Goal: Task Accomplishment & Management: Use online tool/utility

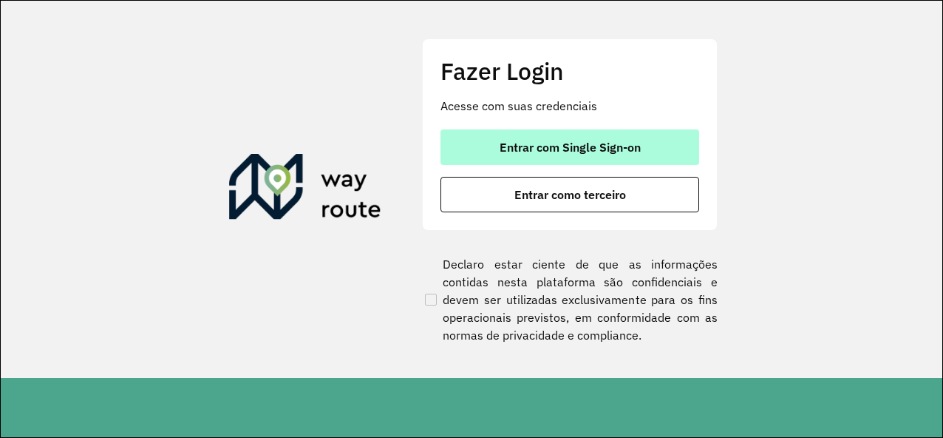
click at [584, 148] on span "Entrar com Single Sign-on" at bounding box center [570, 147] width 141 height 12
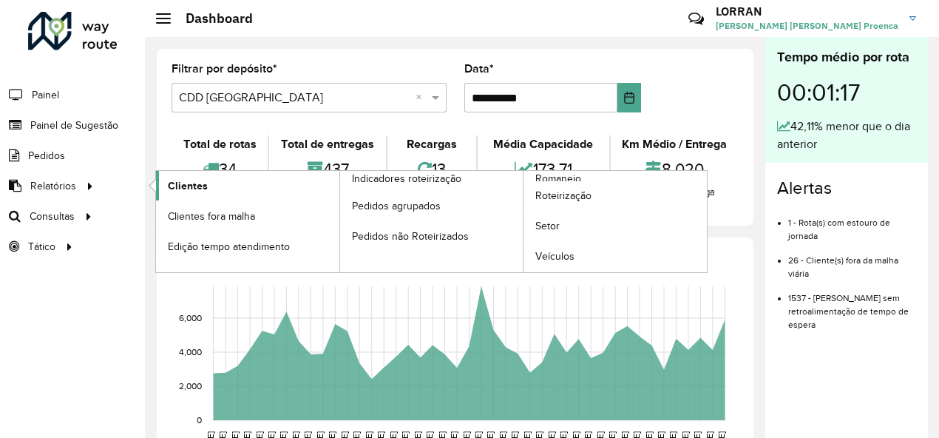
click at [197, 186] on span "Clientes" at bounding box center [188, 186] width 40 height 16
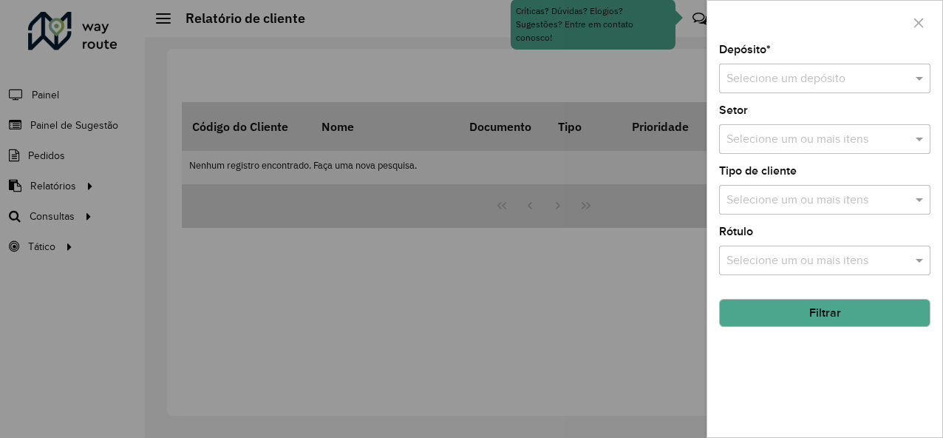
click at [759, 81] on input "text" at bounding box center [810, 79] width 167 height 18
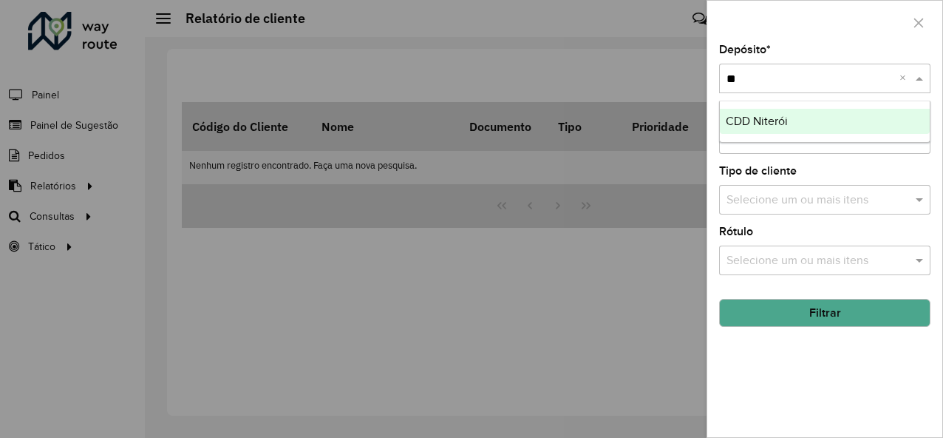
type input "***"
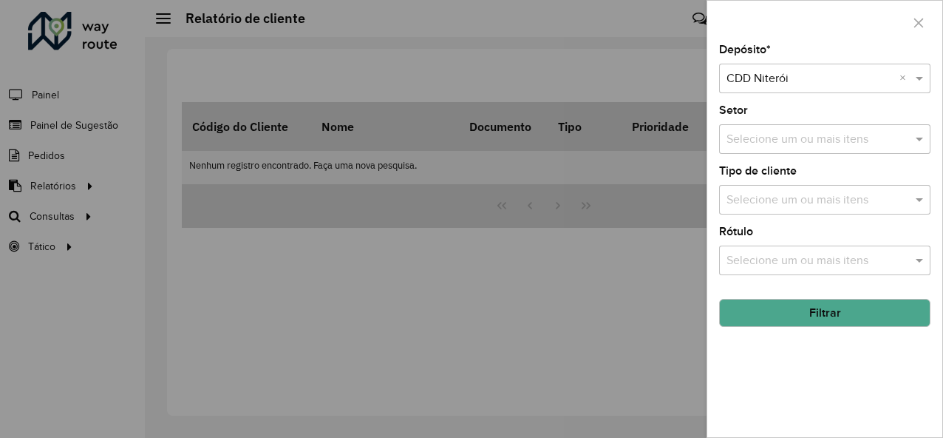
click at [834, 308] on button "Filtrar" at bounding box center [824, 313] width 211 height 28
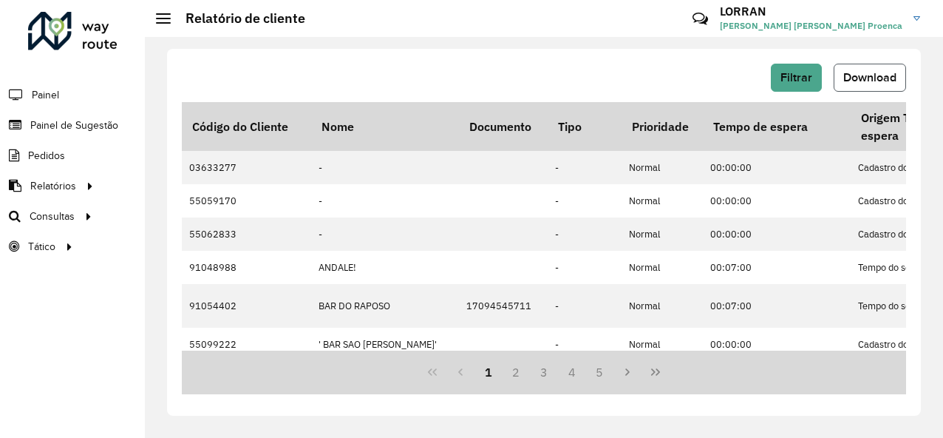
click at [868, 79] on span "Download" at bounding box center [870, 77] width 53 height 13
